Goal: Information Seeking & Learning: Learn about a topic

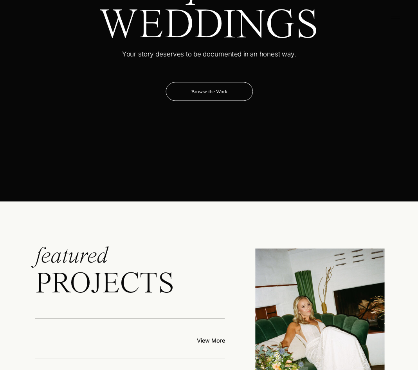
scroll to position [3662, 0]
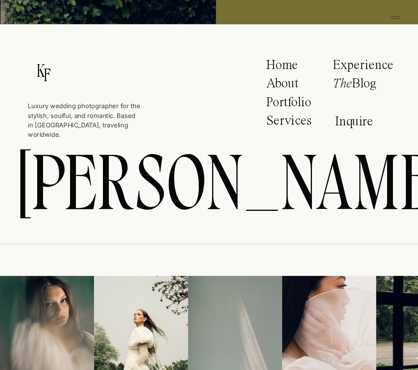
drag, startPoint x: 407, startPoint y: 142, endPoint x: 390, endPoint y: 376, distance: 234.4
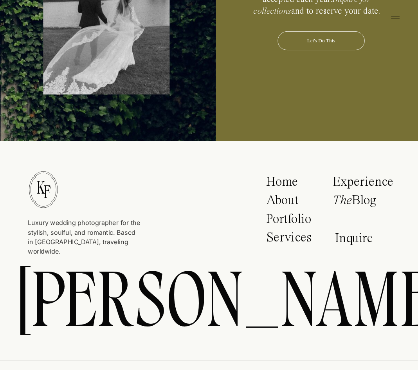
scroll to position [3544, 0]
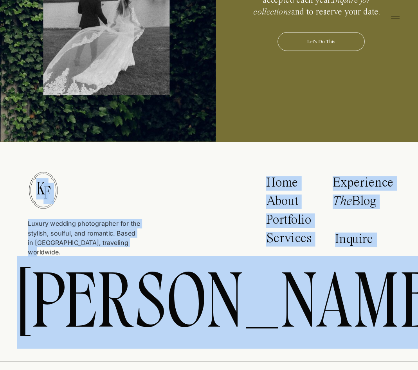
drag, startPoint x: 28, startPoint y: 223, endPoint x: 135, endPoint y: 240, distance: 107.9
click at [137, 247] on p "Luxury wedding photographer for the stylish, soulful, and romantic. Based in [G…" at bounding box center [84, 234] width 112 height 30
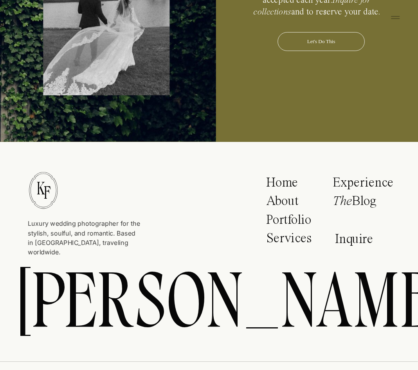
click at [134, 244] on p "Luxury wedding photographer for the stylish, soulful, and romantic. Based in [G…" at bounding box center [84, 234] width 112 height 30
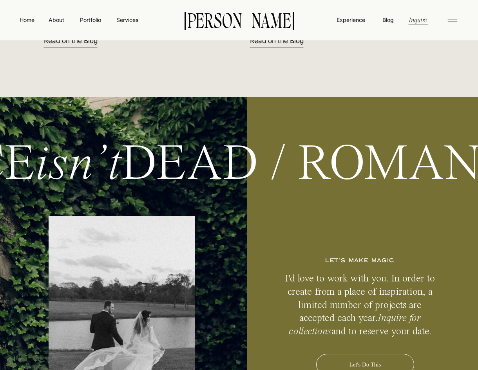
scroll to position [3628, 0]
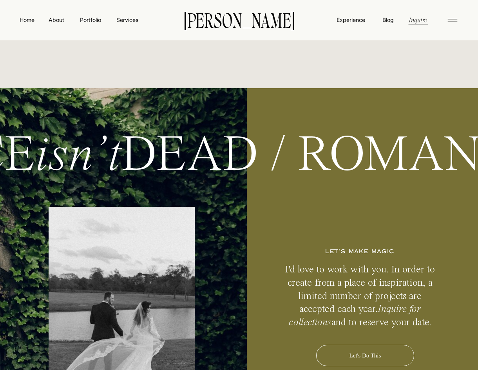
drag, startPoint x: 47, startPoint y: 128, endPoint x: 0, endPoint y: 126, distance: 47.0
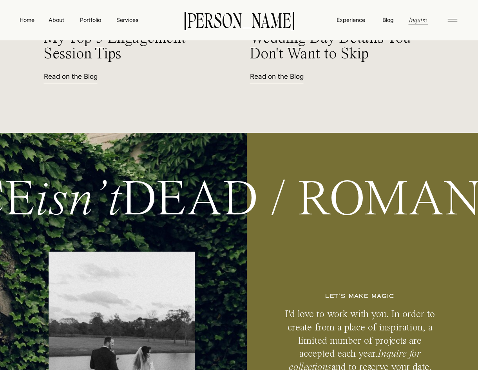
drag, startPoint x: 56, startPoint y: 120, endPoint x: 0, endPoint y: 103, distance: 58.7
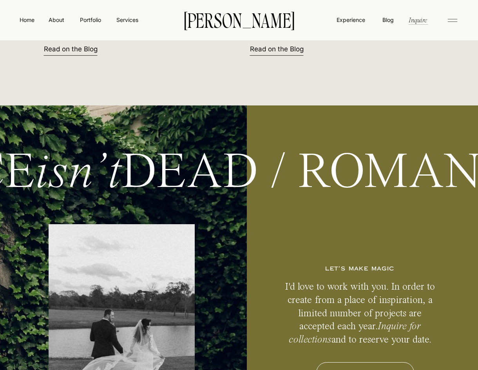
scroll to position [3614, 0]
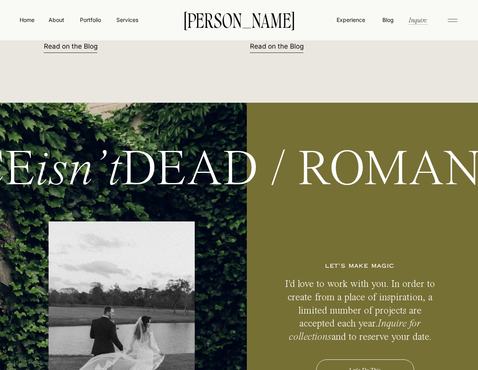
drag, startPoint x: 265, startPoint y: 125, endPoint x: 127, endPoint y: 122, distance: 137.5
drag, startPoint x: 127, startPoint y: 122, endPoint x: 0, endPoint y: 170, distance: 136.1
click at [0, 170] on p "ROMANCE isn’t DEAD / ROMANCE isn’t DEAD" at bounding box center [278, 173] width 1218 height 54
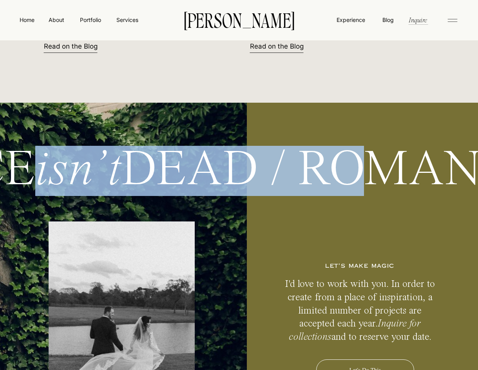
drag, startPoint x: 13, startPoint y: 170, endPoint x: 422, endPoint y: 105, distance: 414.4
click at [317, 172] on p "ROMANCE isn’t DEAD / ROMANCE isn’t DEAD" at bounding box center [278, 173] width 1218 height 54
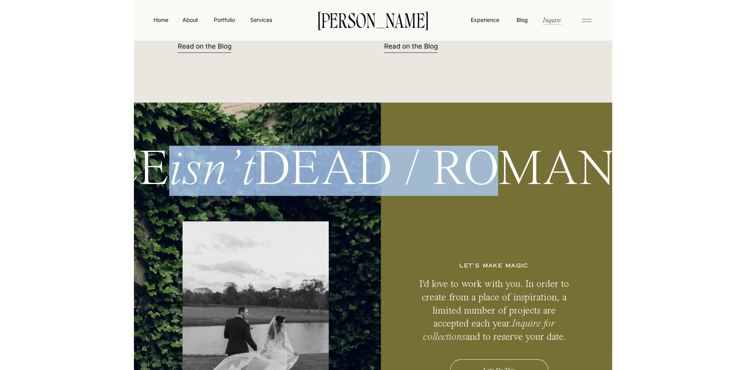
scroll to position [3614, 0]
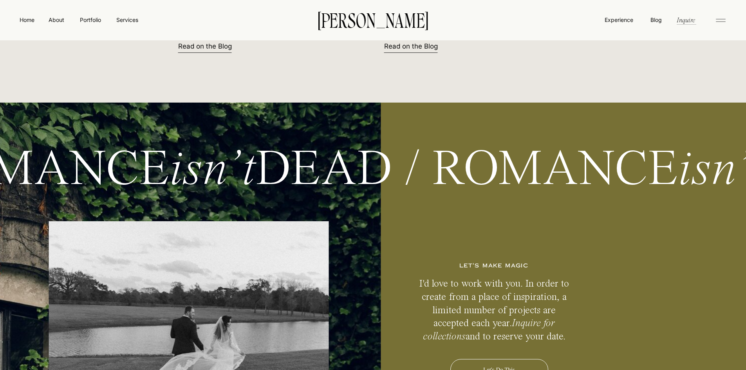
click at [302, 141] on div at bounding box center [79, 292] width 603 height 379
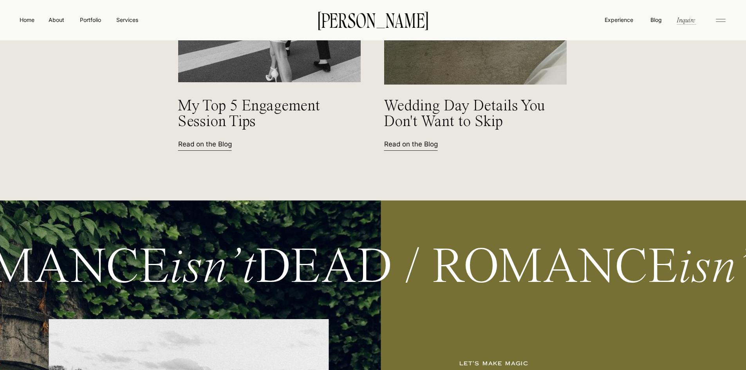
scroll to position [3496, 0]
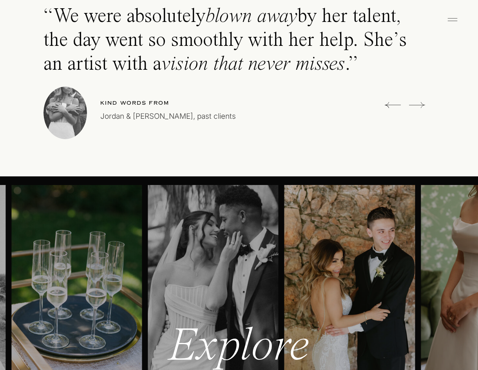
scroll to position [2321, 0]
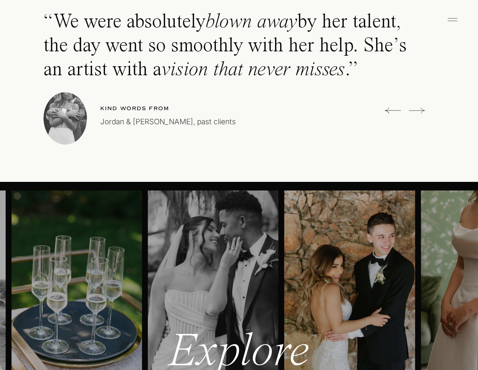
drag, startPoint x: 455, startPoint y: 201, endPoint x: 453, endPoint y: 155, distance: 46.3
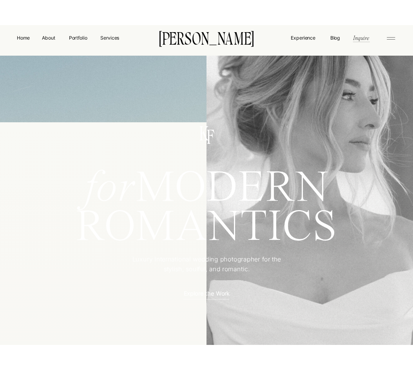
scroll to position [0, 0]
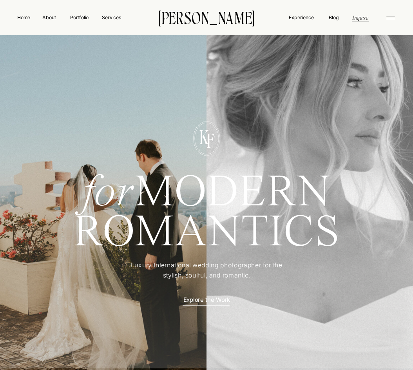
click at [391, 20] on icon at bounding box center [390, 18] width 14 height 11
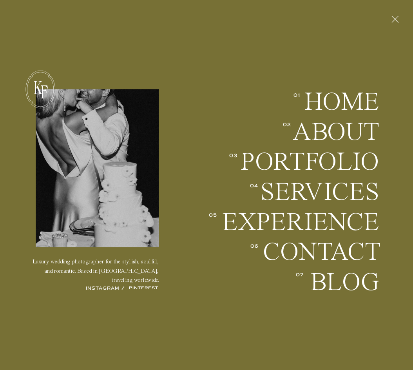
scroll to position [78, 0]
click at [393, 20] on icon at bounding box center [395, 19] width 12 height 18
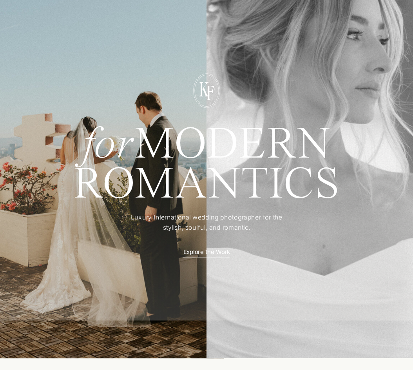
scroll to position [0, 0]
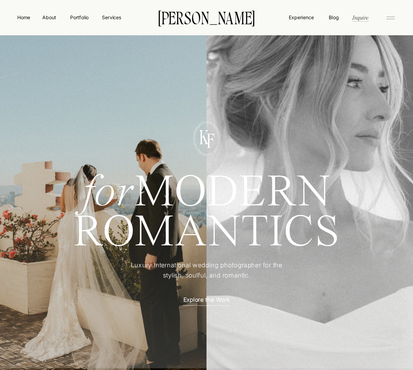
click at [390, 22] on icon at bounding box center [390, 18] width 14 height 11
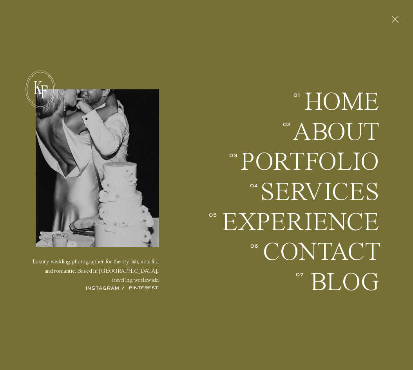
click at [390, 22] on icon at bounding box center [395, 19] width 12 height 18
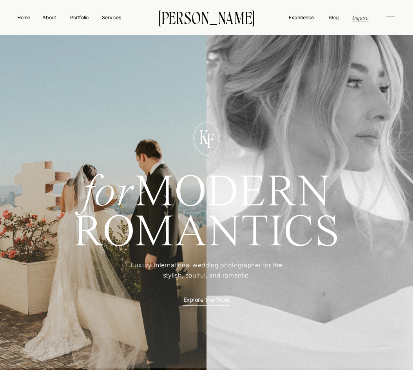
click at [340, 17] on nav "Blog" at bounding box center [333, 17] width 13 height 7
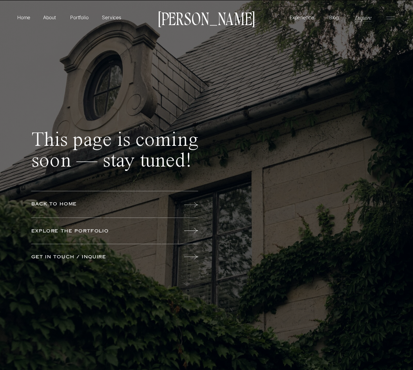
click at [391, 18] on icon at bounding box center [390, 18] width 14 height 11
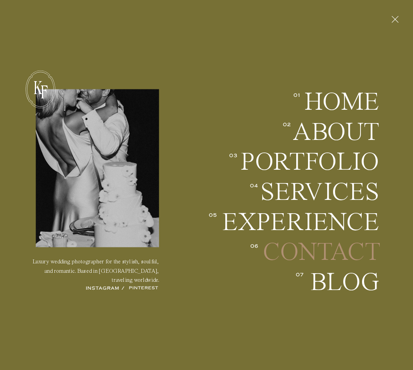
click at [341, 249] on h2 "Contact" at bounding box center [321, 251] width 117 height 25
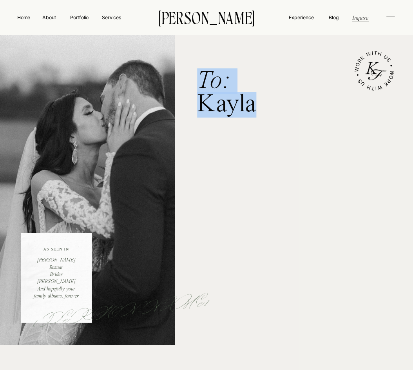
drag, startPoint x: 254, startPoint y: 106, endPoint x: 199, endPoint y: 87, distance: 58.2
click at [199, 87] on h1 "To: Kayla" at bounding box center [243, 91] width 93 height 43
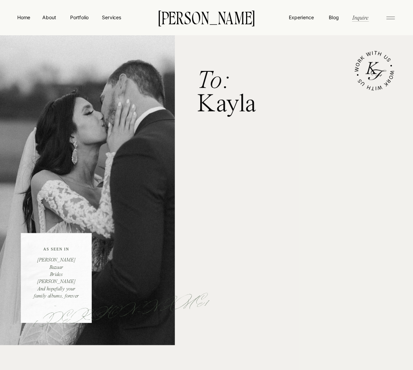
click at [389, 17] on rect at bounding box center [390, 17] width 9 height 0
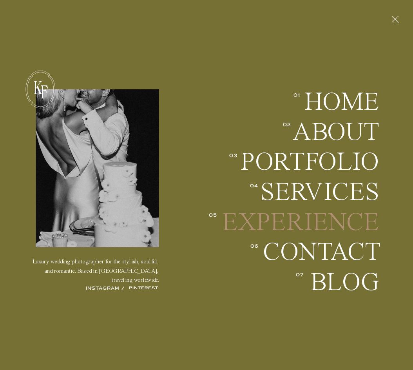
click at [323, 220] on h2 "EXPERIENCE" at bounding box center [299, 221] width 160 height 25
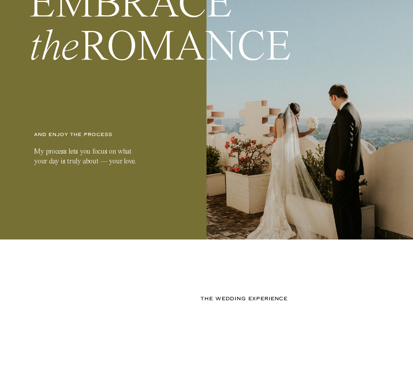
scroll to position [235, 0]
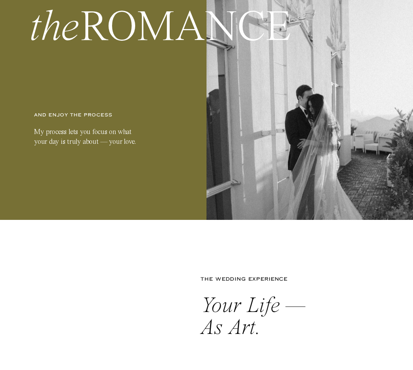
drag, startPoint x: 29, startPoint y: 116, endPoint x: 144, endPoint y: 147, distance: 119.1
drag, startPoint x: 145, startPoint y: 145, endPoint x: 32, endPoint y: 129, distance: 114.4
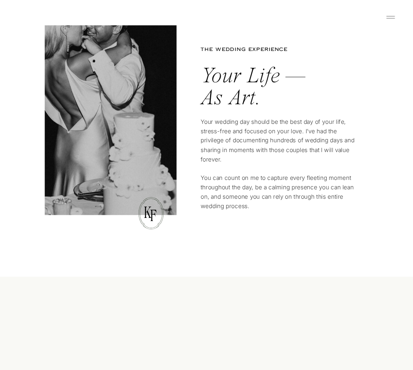
scroll to position [470, 0]
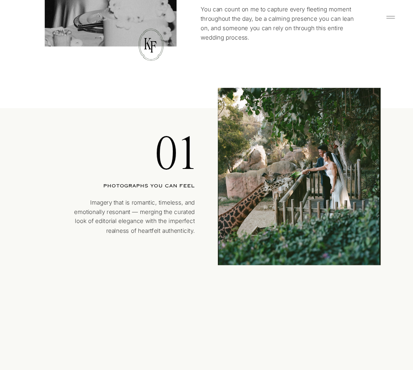
drag, startPoint x: 387, startPoint y: 181, endPoint x: 392, endPoint y: 211, distance: 30.3
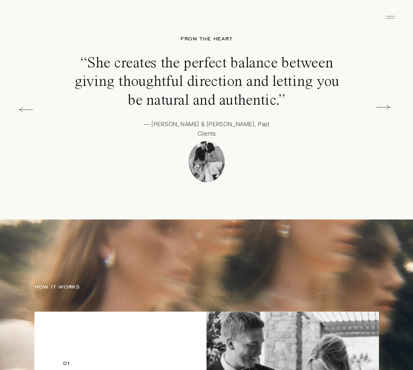
scroll to position [1235, 0]
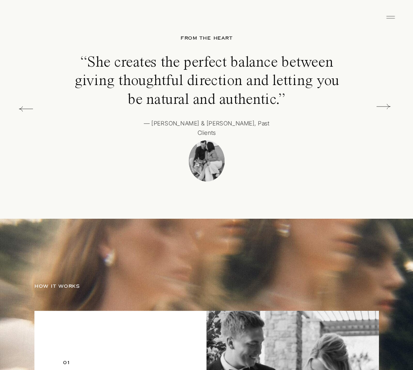
click at [384, 105] on icon at bounding box center [383, 106] width 14 height 14
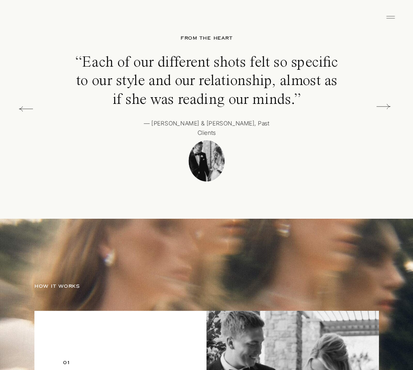
click at [27, 112] on icon at bounding box center [26, 109] width 14 height 14
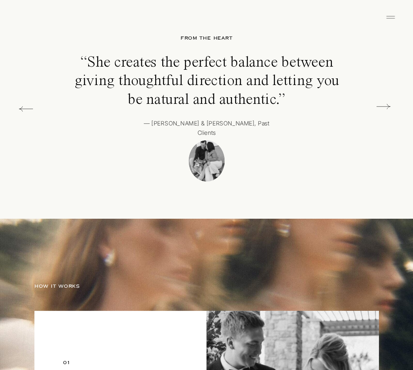
click at [171, 123] on p "— [PERSON_NAME] & [PERSON_NAME], Past Clients" at bounding box center [207, 125] width 136 height 13
click at [170, 123] on p "— Chelsea & Matt, Past Clients" at bounding box center [207, 125] width 136 height 13
click at [270, 126] on p "— Chelsea & Matt, Past Clients" at bounding box center [207, 125] width 136 height 13
click at [378, 107] on icon at bounding box center [383, 106] width 14 height 14
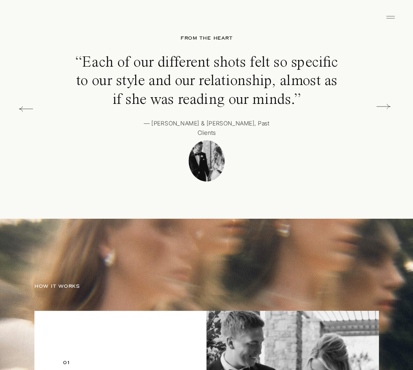
click at [381, 106] on icon at bounding box center [383, 106] width 14 height 14
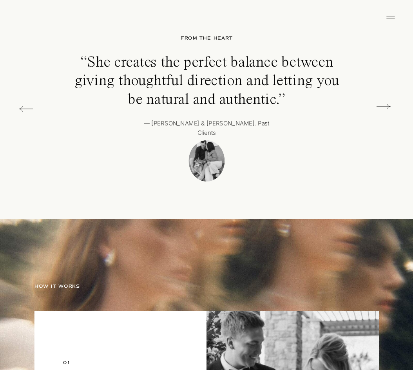
click at [381, 106] on icon at bounding box center [383, 106] width 14 height 14
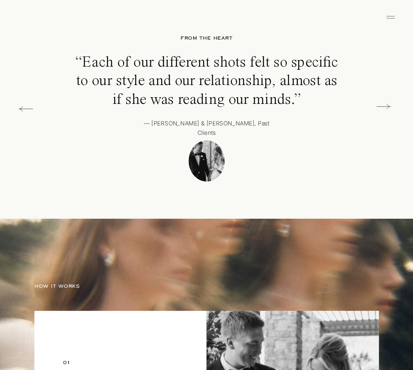
click at [382, 106] on icon at bounding box center [383, 106] width 14 height 14
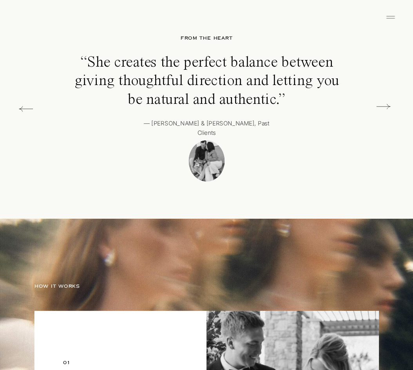
click at [382, 106] on icon at bounding box center [383, 106] width 14 height 14
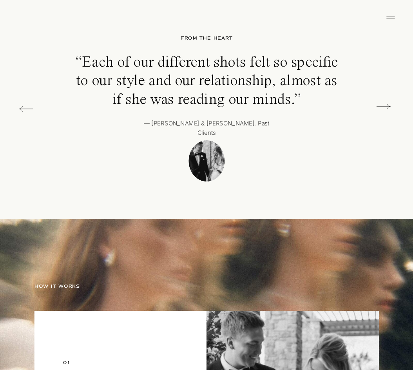
click at [382, 106] on icon at bounding box center [383, 106] width 14 height 14
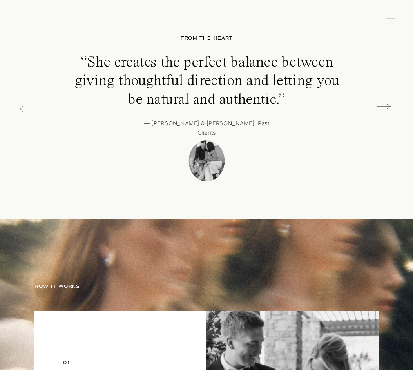
click at [382, 106] on icon at bounding box center [383, 106] width 14 height 14
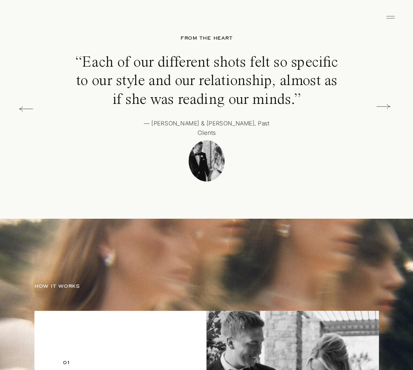
click at [382, 106] on icon at bounding box center [383, 106] width 14 height 14
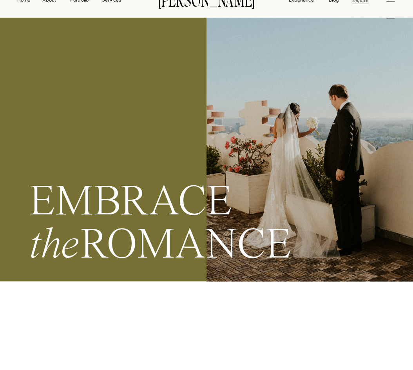
scroll to position [0, 0]
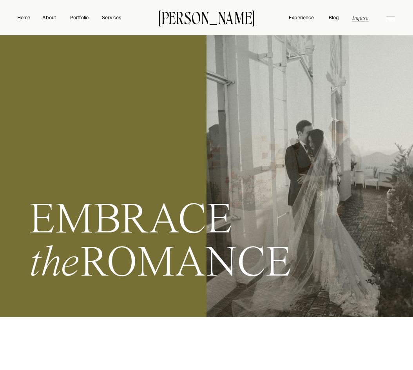
click at [392, 20] on icon at bounding box center [390, 18] width 14 height 11
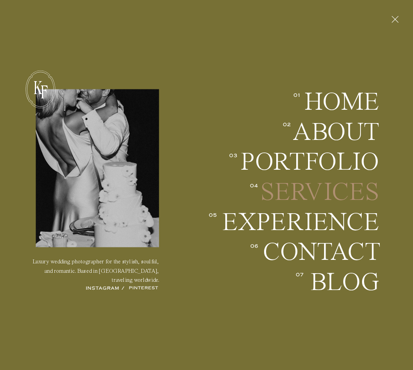
click at [331, 191] on h2 "Services" at bounding box center [318, 191] width 121 height 25
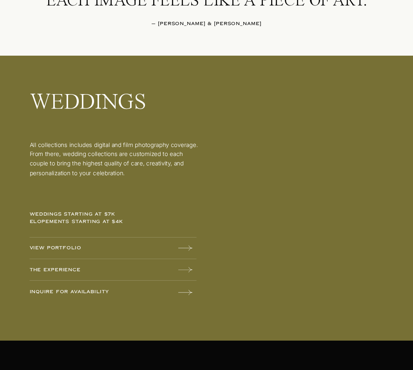
scroll to position [862, 0]
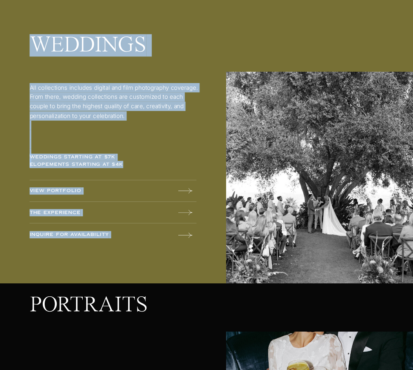
drag, startPoint x: 28, startPoint y: 154, endPoint x: 129, endPoint y: 166, distance: 101.7
click at [83, 168] on p "weddings starting at $7k elopements starting at $4k" at bounding box center [84, 163] width 108 height 18
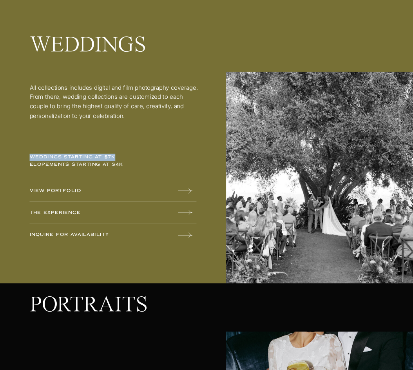
drag, startPoint x: 117, startPoint y: 157, endPoint x: 32, endPoint y: 158, distance: 85.4
click at [32, 158] on p "weddings starting at $7k elopements starting at $4k" at bounding box center [84, 163] width 108 height 18
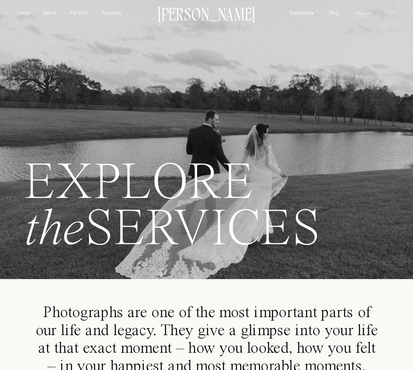
scroll to position [0, 0]
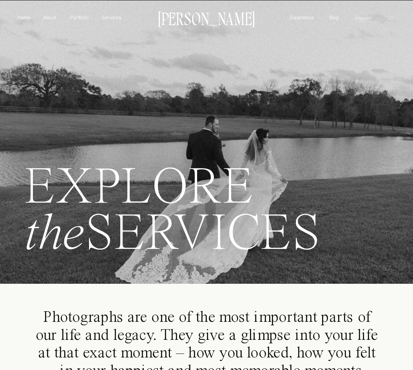
click at [385, 18] on icon at bounding box center [390, 18] width 14 height 11
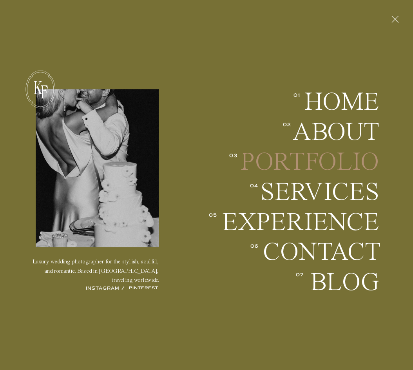
click at [343, 162] on h2 "Portfolio" at bounding box center [309, 161] width 139 height 25
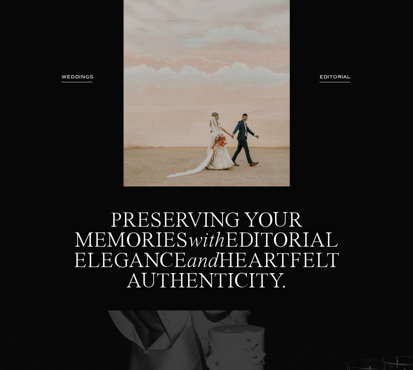
click at [337, 78] on h3 "EDITORIAL" at bounding box center [335, 76] width 50 height 7
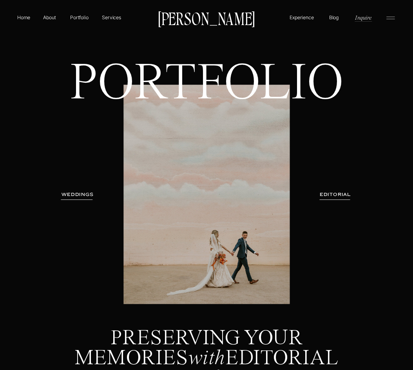
drag, startPoint x: 376, startPoint y: 190, endPoint x: 377, endPoint y: 23, distance: 167.6
click at [391, 21] on icon at bounding box center [390, 18] width 14 height 11
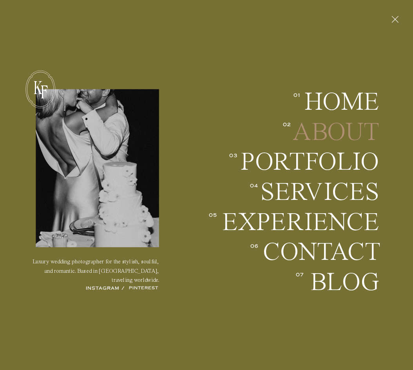
click at [334, 134] on h2 "About" at bounding box center [328, 131] width 101 height 25
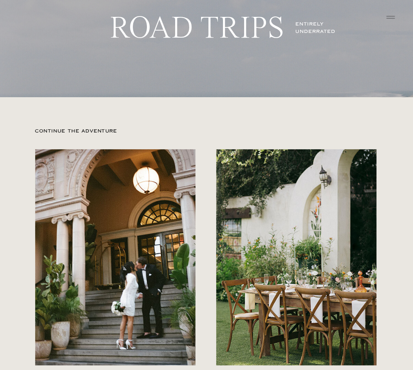
scroll to position [1708, 0]
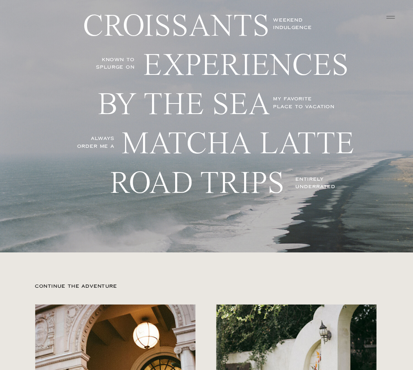
click at [392, 15] on icon at bounding box center [390, 17] width 14 height 11
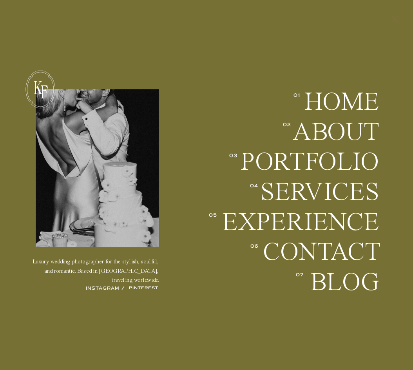
click at [396, 21] on icon at bounding box center [395, 19] width 12 height 18
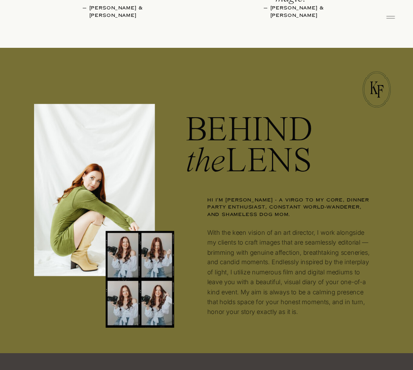
scroll to position [650, 0]
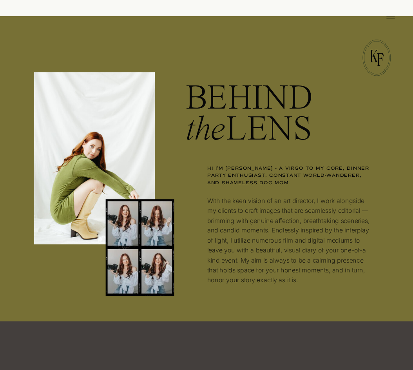
drag, startPoint x: 209, startPoint y: 198, endPoint x: 360, endPoint y: 286, distance: 175.2
click at [360, 286] on p "With the keen vision of an art director, I work alongside my clients to craft i…" at bounding box center [289, 245] width 164 height 98
click at [327, 290] on p "With the keen vision of an art director, I work alongside my clients to craft i…" at bounding box center [289, 245] width 164 height 98
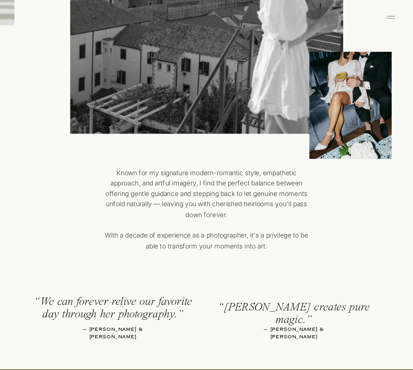
scroll to position [298, 0]
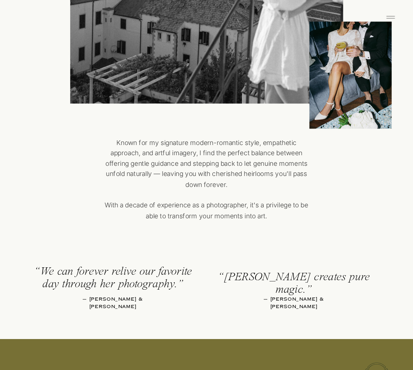
drag, startPoint x: 390, startPoint y: 263, endPoint x: 384, endPoint y: 280, distance: 17.7
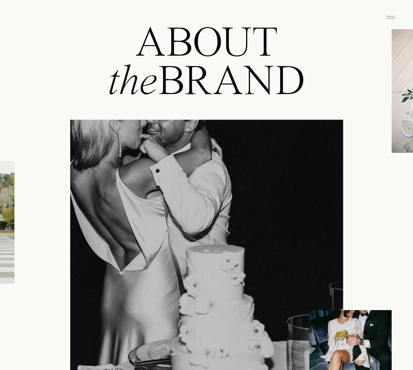
scroll to position [0, 0]
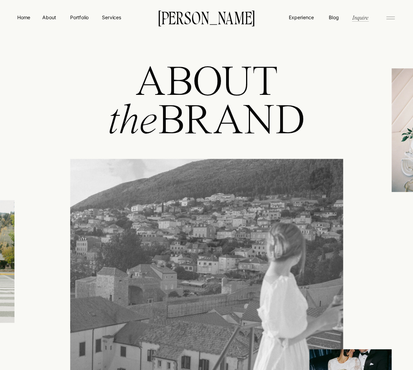
click at [393, 19] on icon at bounding box center [390, 18] width 14 height 11
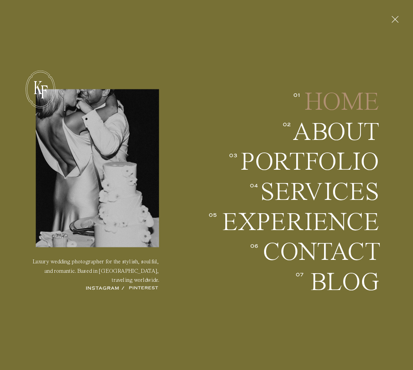
click at [332, 103] on h2 "Home" at bounding box center [338, 101] width 81 height 25
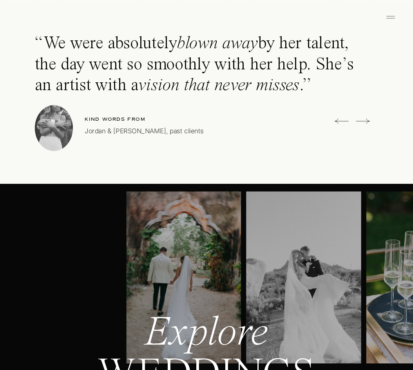
scroll to position [2076, 0]
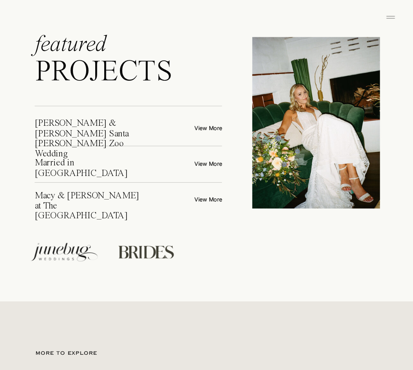
drag, startPoint x: 397, startPoint y: 109, endPoint x: 399, endPoint y: 142, distance: 33.0
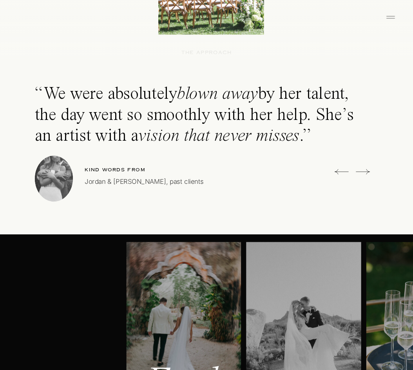
scroll to position [2009, 0]
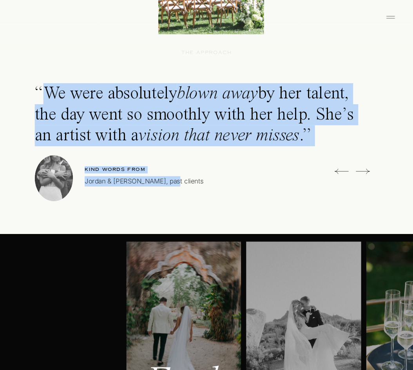
drag, startPoint x: 42, startPoint y: 89, endPoint x: 166, endPoint y: 182, distance: 155.8
click at [165, 181] on div "“We were absolutely blown away by her talent, the day went so smoothly with her…" at bounding box center [206, 147] width 413 height 172
click at [215, 193] on p "Jordan & [PERSON_NAME], past clients" at bounding box center [167, 188] width 165 height 25
click at [230, 186] on p "Jordan & [PERSON_NAME], past clients" at bounding box center [167, 188] width 165 height 25
click at [341, 146] on p "“We were absolutely blown away by her talent, the day went so smoothly with her…" at bounding box center [204, 116] width 339 height 67
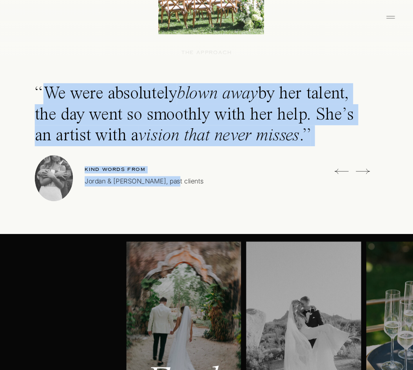
click at [358, 136] on p "“We were absolutely blown away by her talent, the day went so smoothly with her…" at bounding box center [204, 116] width 339 height 67
